Goal: Task Accomplishment & Management: Manage account settings

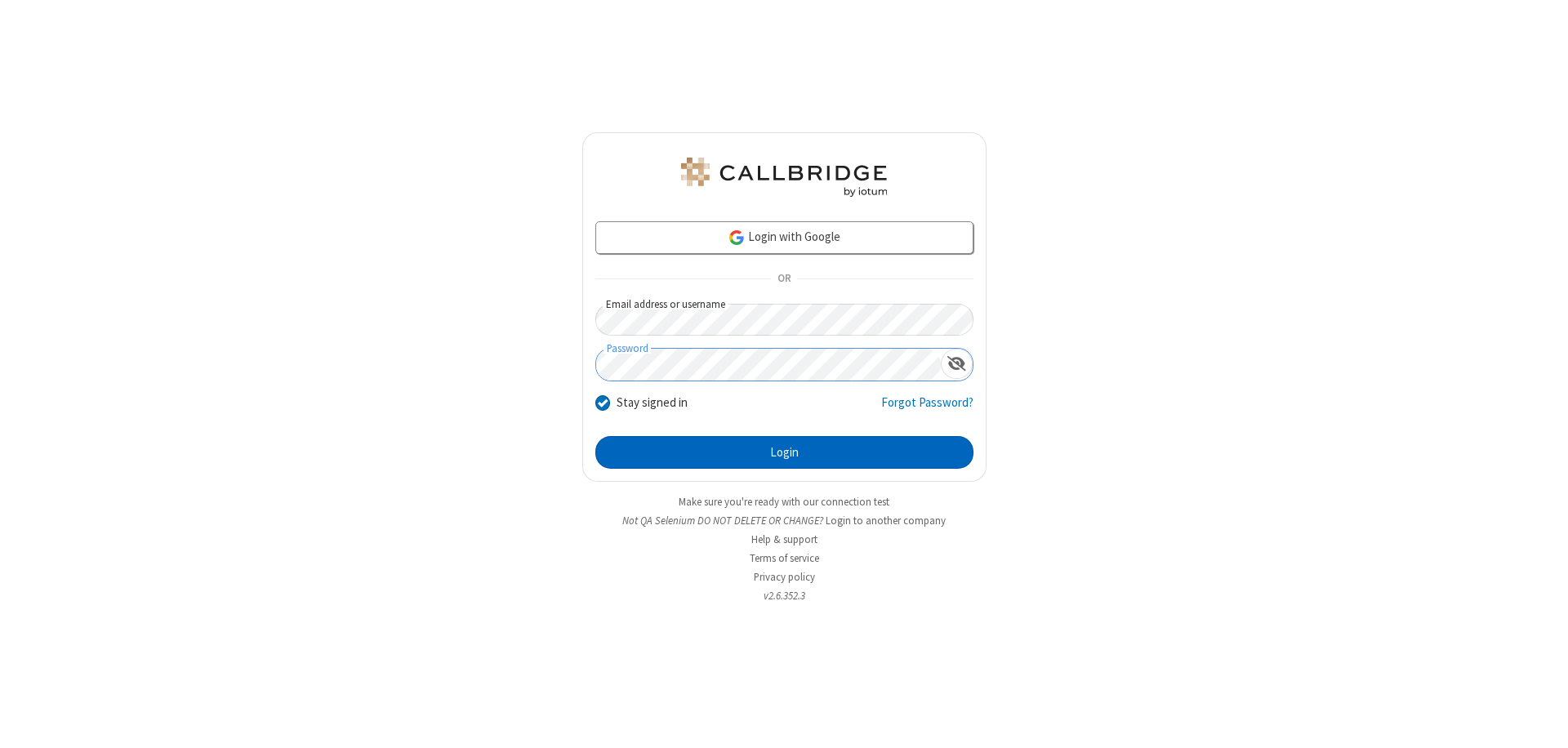
click at [784, 453] on button "Login" at bounding box center [784, 452] width 378 height 33
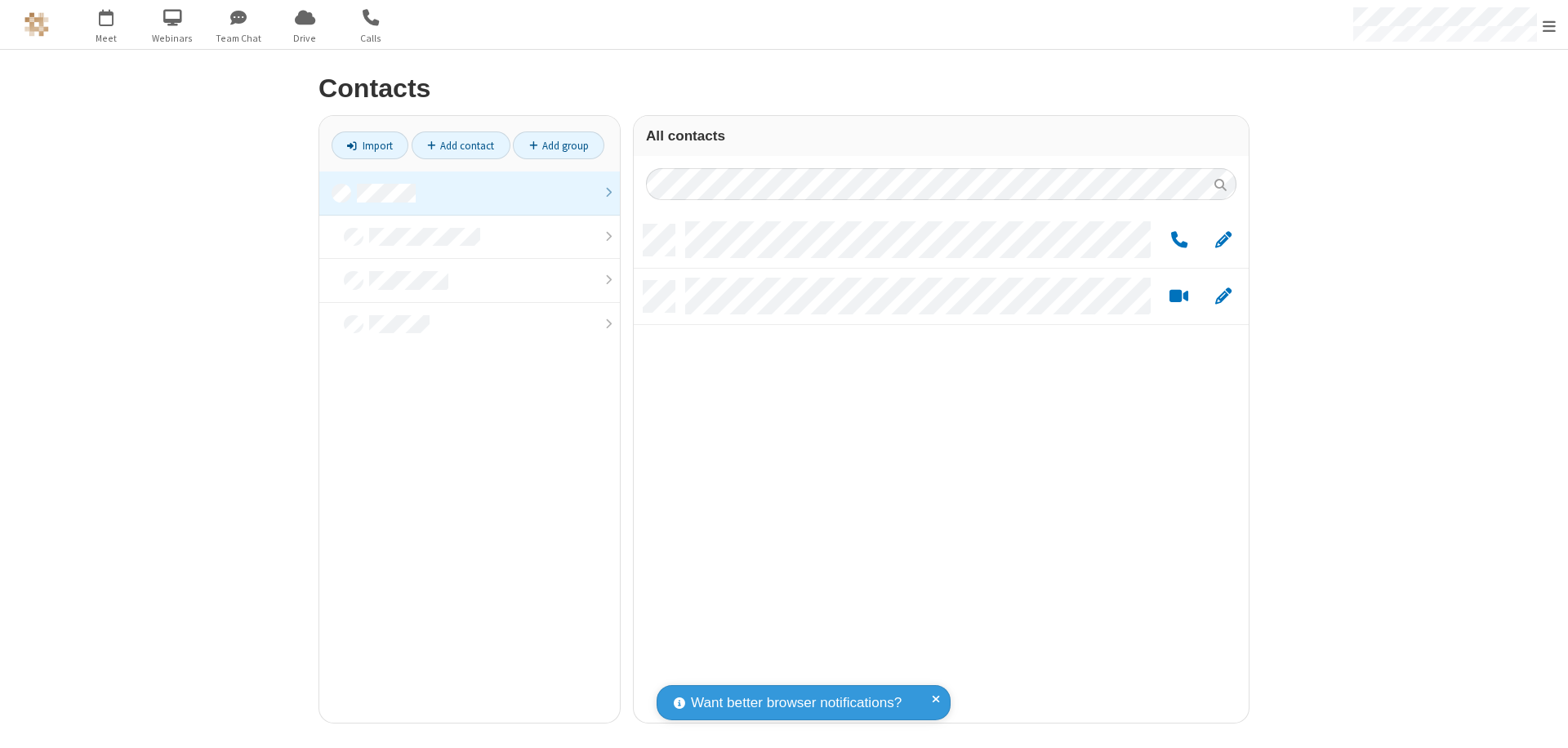
scroll to position [498, 603]
click at [470, 193] on link at bounding box center [469, 193] width 300 height 45
click at [559, 146] on link "Add group" at bounding box center [559, 146] width 91 height 28
